Goal: Task Accomplishment & Management: Use online tool/utility

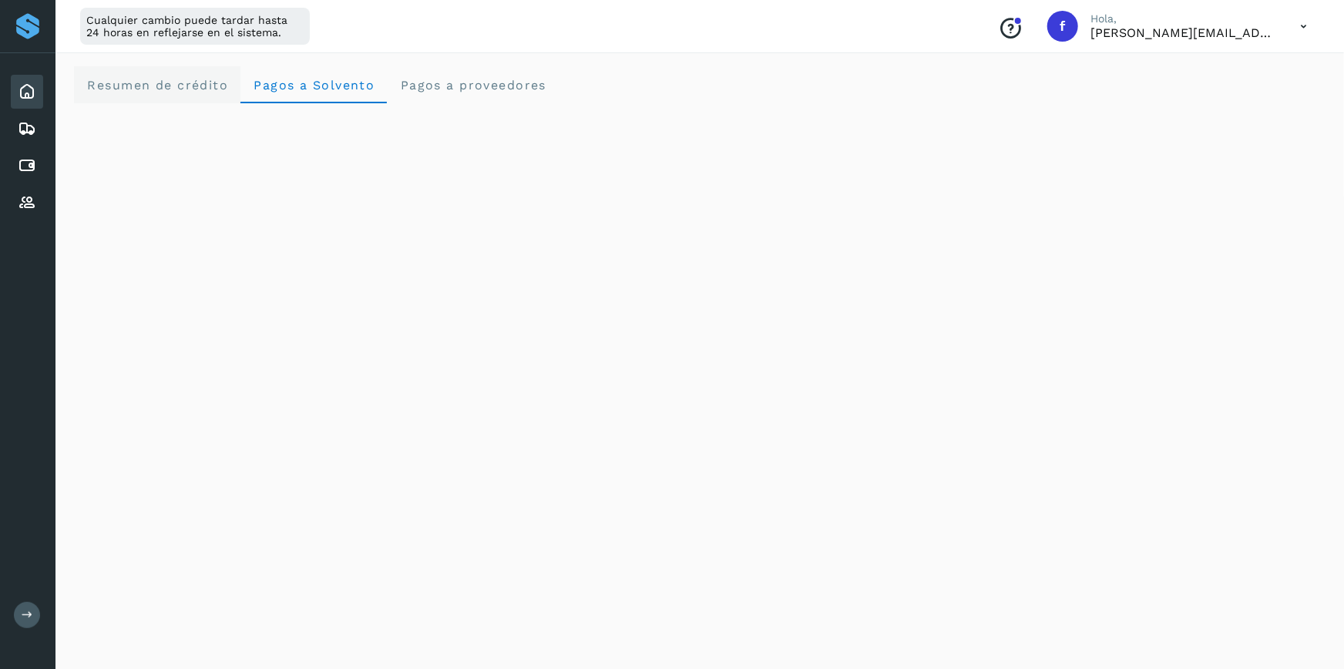
click at [180, 81] on span "Resumen de crédito" at bounding box center [157, 85] width 142 height 15
click at [318, 87] on span "Pagos a Solvento" at bounding box center [314, 85] width 122 height 15
click at [439, 74] on proveedores "Pagos a proveedores" at bounding box center [473, 84] width 172 height 37
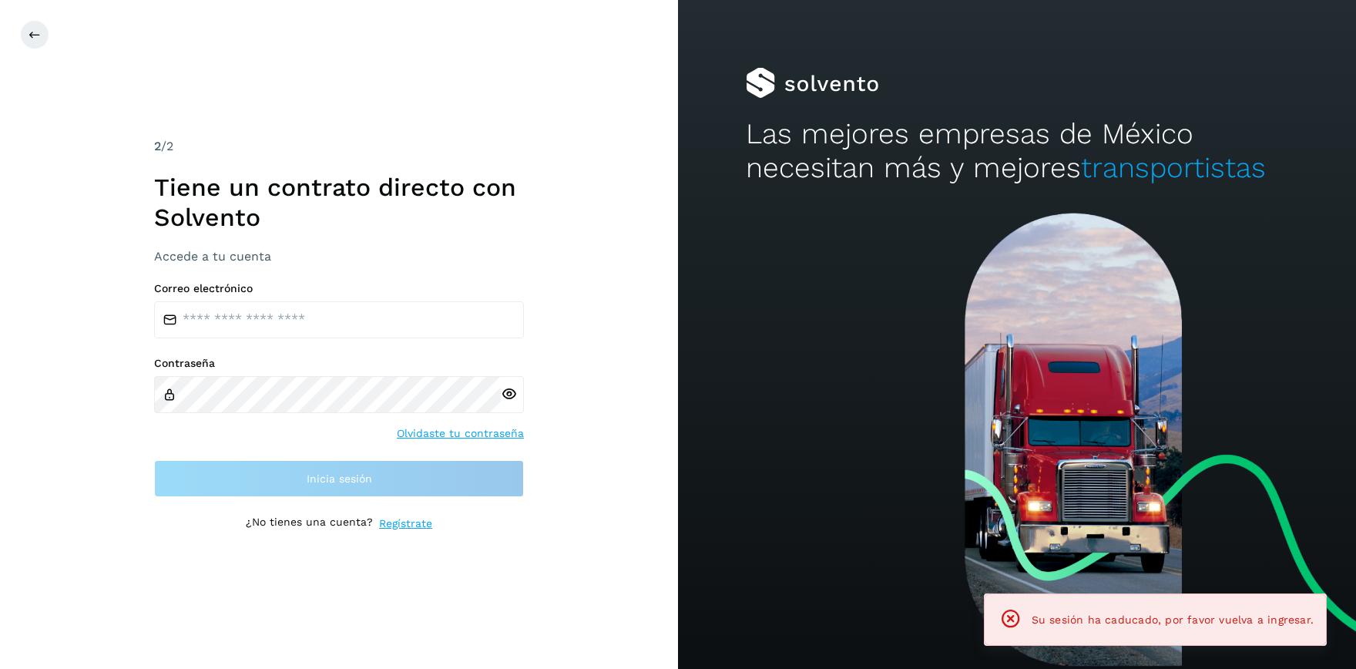
type input "**********"
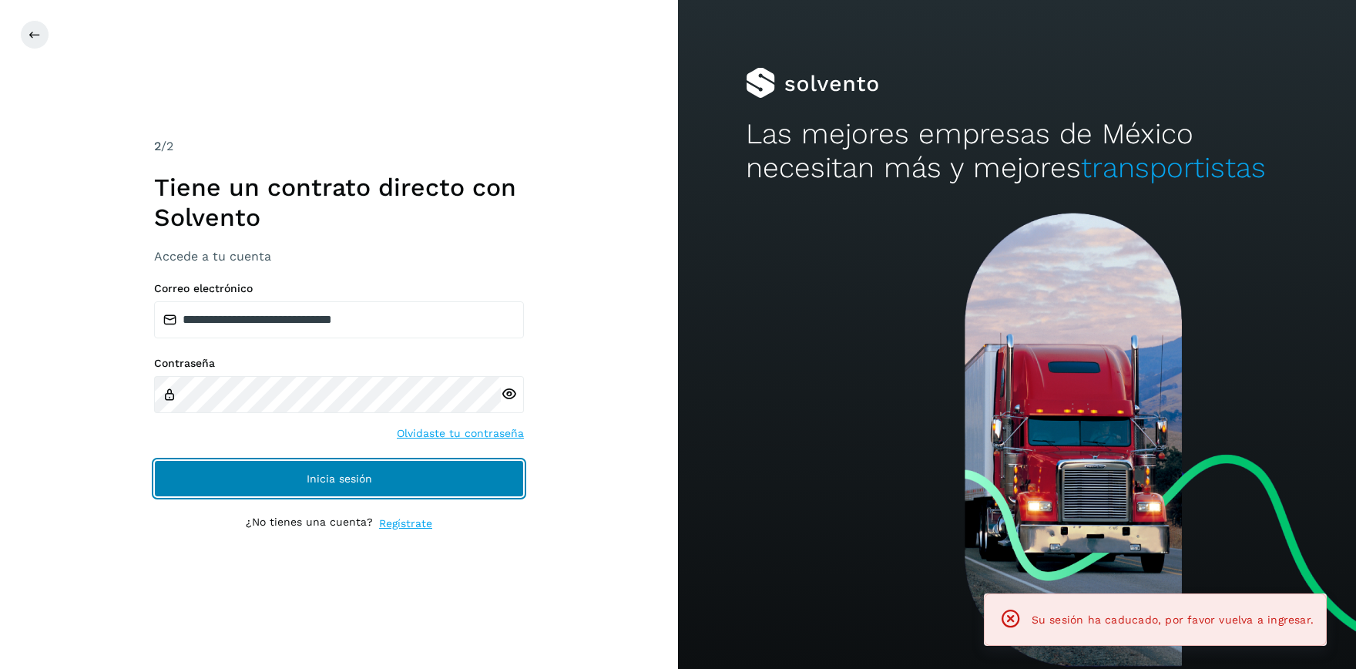
click at [395, 465] on button "Inicia sesión" at bounding box center [339, 478] width 370 height 37
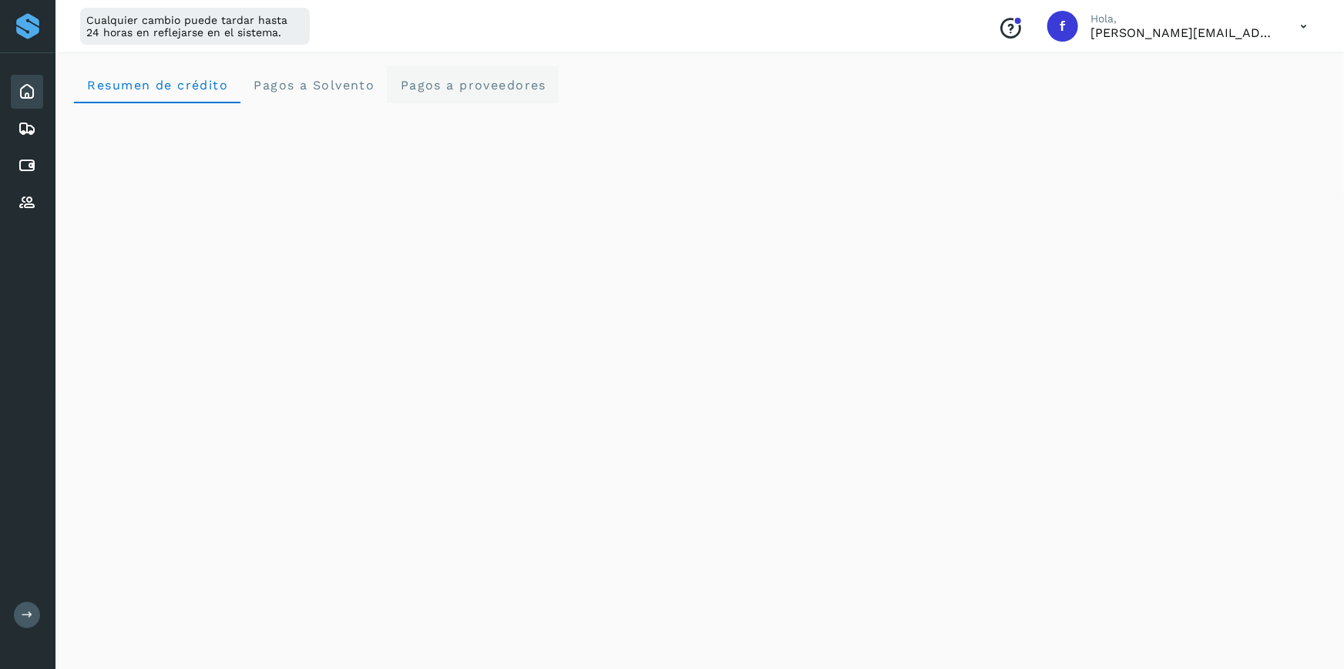
click at [496, 78] on span "Pagos a proveedores" at bounding box center [472, 85] width 147 height 15
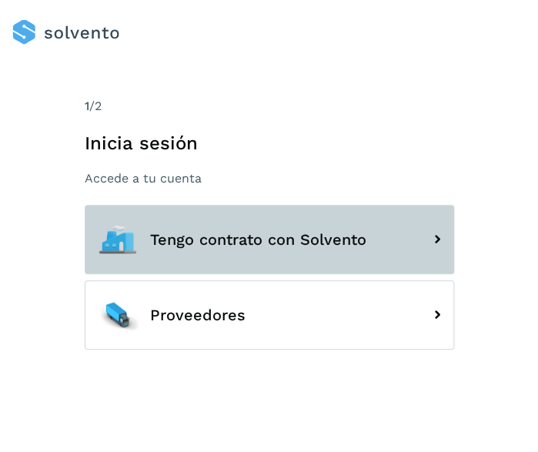
click at [388, 242] on button "Tengo contrato con Solvento" at bounding box center [270, 239] width 370 height 69
click at [430, 227] on icon at bounding box center [437, 239] width 25 height 25
click at [287, 243] on span "Tengo contrato con Solvento" at bounding box center [258, 239] width 216 height 17
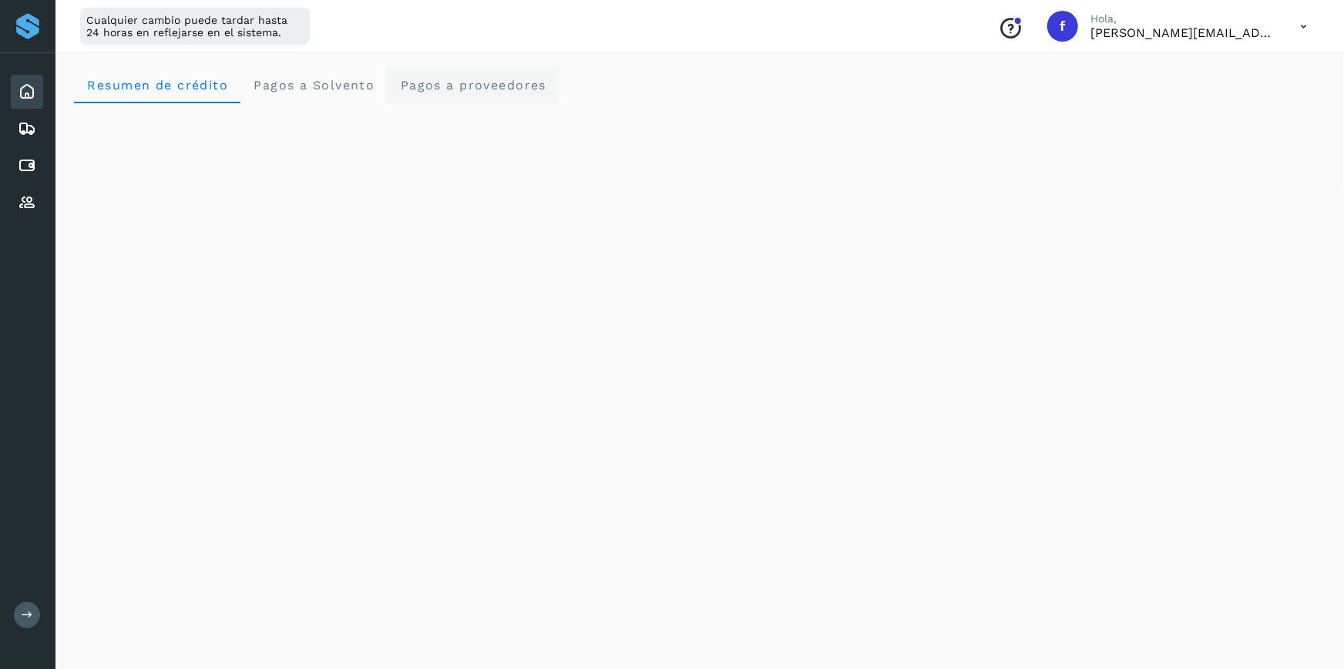
click at [453, 83] on span "Pagos a proveedores" at bounding box center [472, 85] width 147 height 15
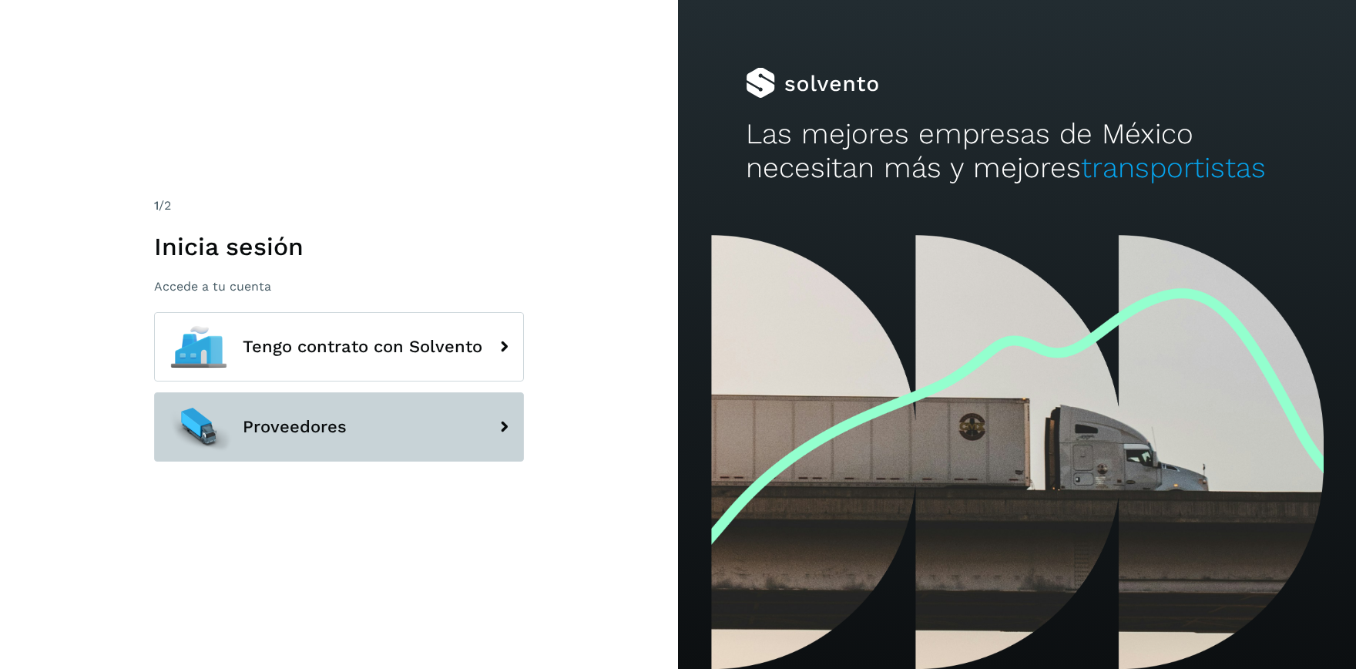
drag, startPoint x: 428, startPoint y: 398, endPoint x: 414, endPoint y: 421, distance: 25.9
click at [414, 421] on button "Proveedores" at bounding box center [339, 426] width 370 height 69
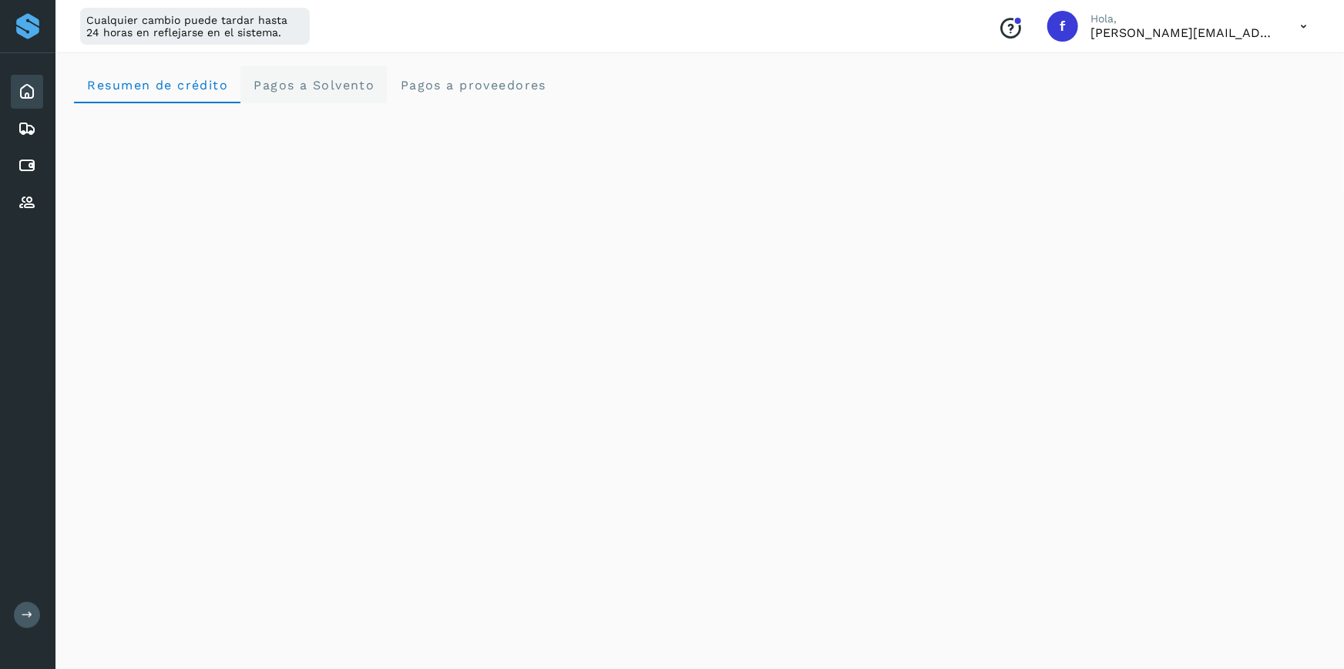
click at [330, 85] on span "Pagos a Solvento" at bounding box center [314, 85] width 122 height 15
